Goal: Navigation & Orientation: Find specific page/section

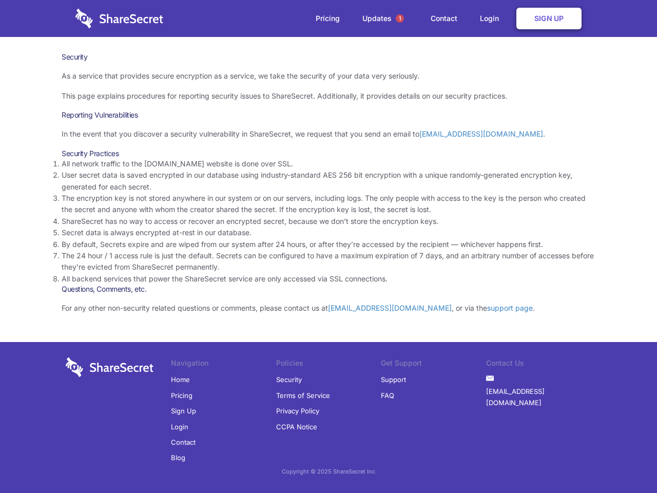
click at [329, 246] on li "By default, Secrets expire and are wiped from our system after 24 hours, or aft…" at bounding box center [329, 244] width 534 height 11
click at [400, 18] on span "1" at bounding box center [400, 18] width 8 height 8
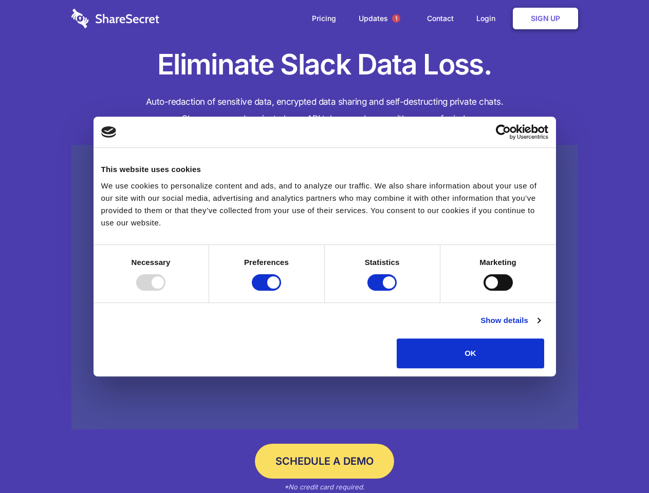
click at [165, 291] on div at bounding box center [150, 282] width 29 height 16
click at [281, 291] on input "Preferences" at bounding box center [266, 282] width 29 height 16
checkbox input "false"
click at [383, 291] on input "Statistics" at bounding box center [381, 282] width 29 height 16
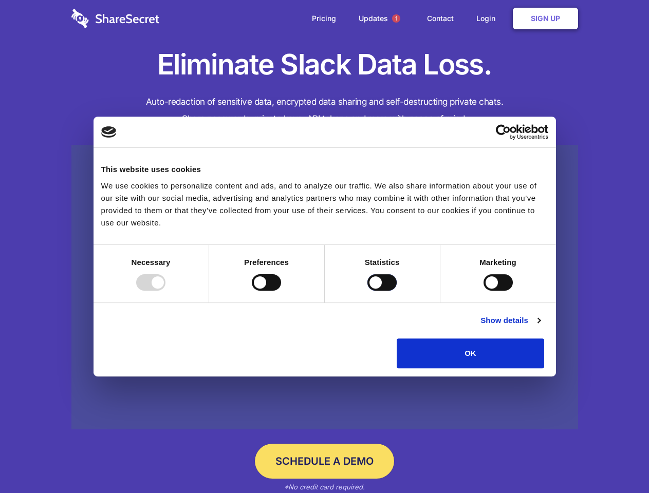
checkbox input "false"
click at [483, 291] on input "Marketing" at bounding box center [497, 282] width 29 height 16
checkbox input "true"
click at [540, 327] on link "Show details" at bounding box center [510, 320] width 60 height 12
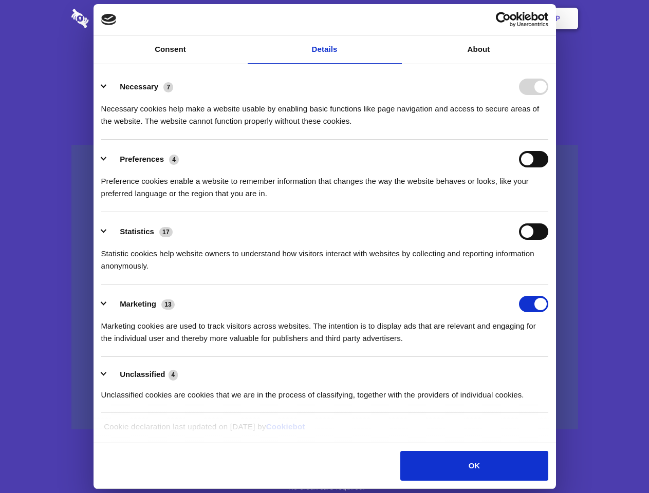
click at [548, 140] on li "Necessary 7 Necessary cookies help make a website usable by enabling basic func…" at bounding box center [324, 103] width 447 height 72
click at [395, 18] on span "1" at bounding box center [396, 18] width 8 height 8
